Goal: Information Seeking & Learning: Learn about a topic

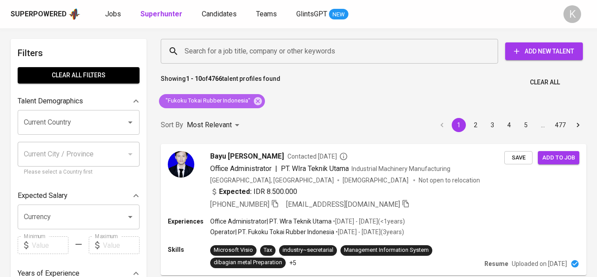
drag, startPoint x: 0, startPoint y: 0, endPoint x: 337, endPoint y: 276, distance: 435.9
click at [254, 100] on icon at bounding box center [258, 101] width 8 height 8
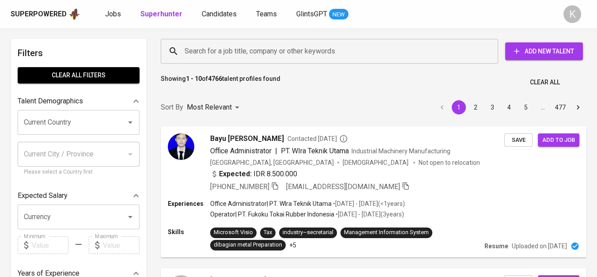
click at [232, 49] on input "Search for a job title, company or other keywords" at bounding box center [331, 51] width 299 height 17
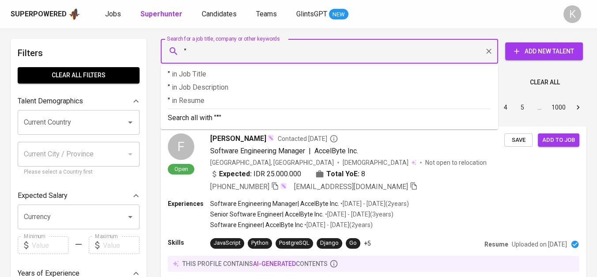
paste input "PT Shei Tai Industrial"
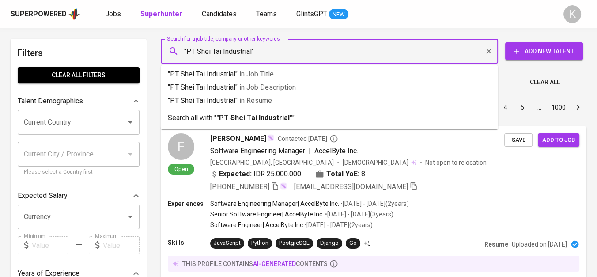
click at [200, 49] on input ""PT Shei Tai Industrial"" at bounding box center [331, 51] width 299 height 17
type input ""Shei Tai Industrial""
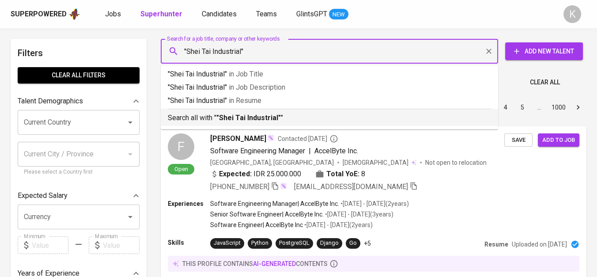
click at [232, 118] on b ""Shei Tai Industrial"" at bounding box center [248, 117] width 64 height 8
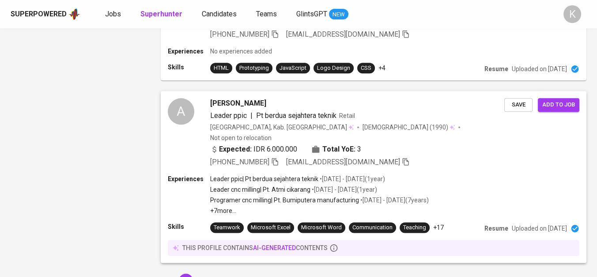
scroll to position [1355, 0]
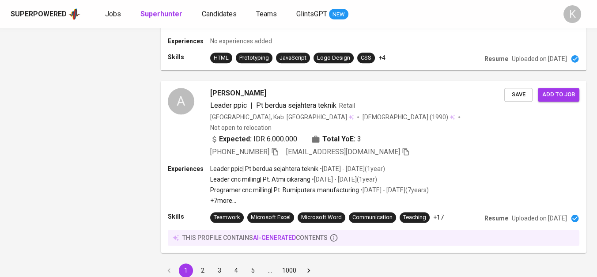
drag, startPoint x: 204, startPoint y: 234, endPoint x: 374, endPoint y: 98, distance: 218.3
click at [204, 263] on button "2" at bounding box center [203, 270] width 14 height 14
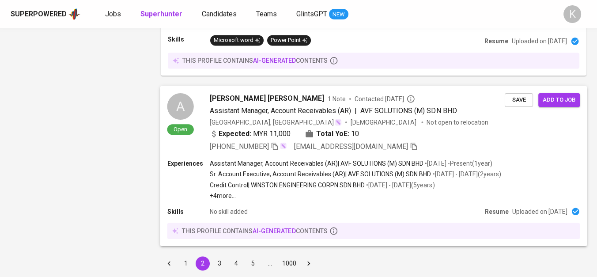
scroll to position [1533, 0]
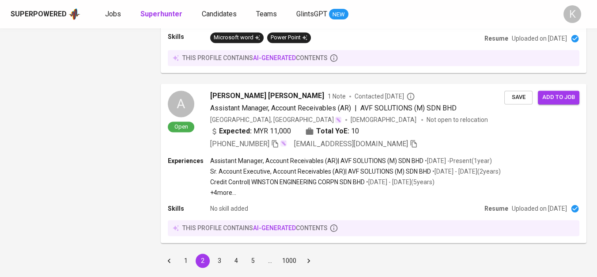
click at [183, 253] on button "1" at bounding box center [186, 260] width 14 height 14
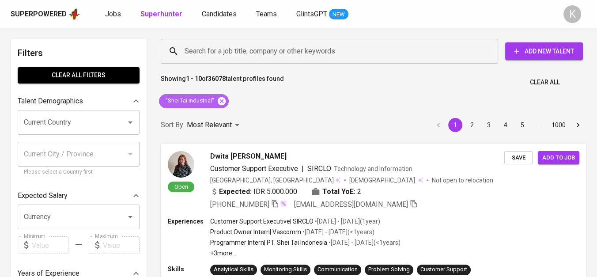
click at [219, 97] on icon at bounding box center [222, 101] width 10 height 10
